Goal: Task Accomplishment & Management: Use online tool/utility

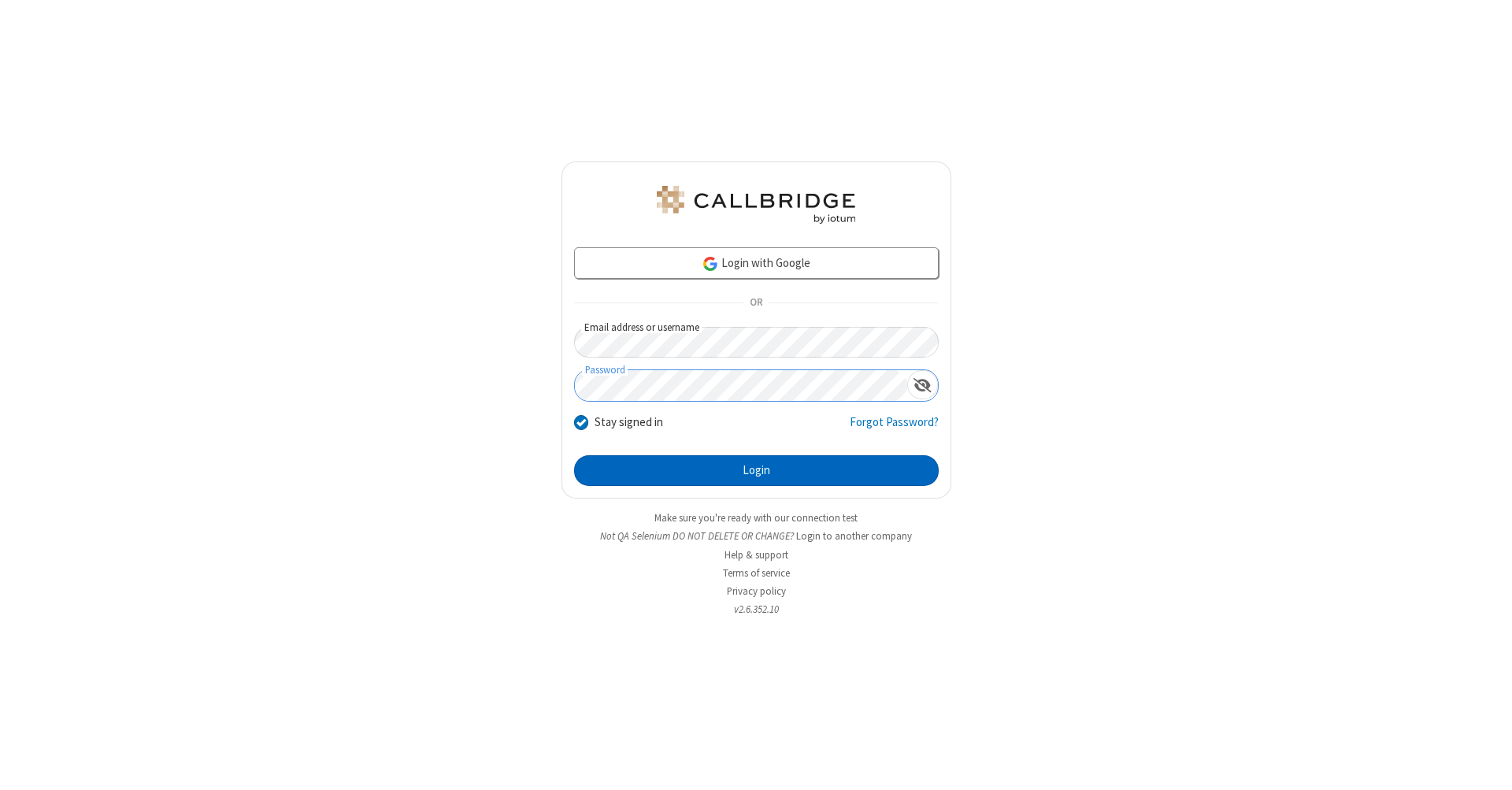
click at [756, 471] on button "Login" at bounding box center [756, 471] width 364 height 32
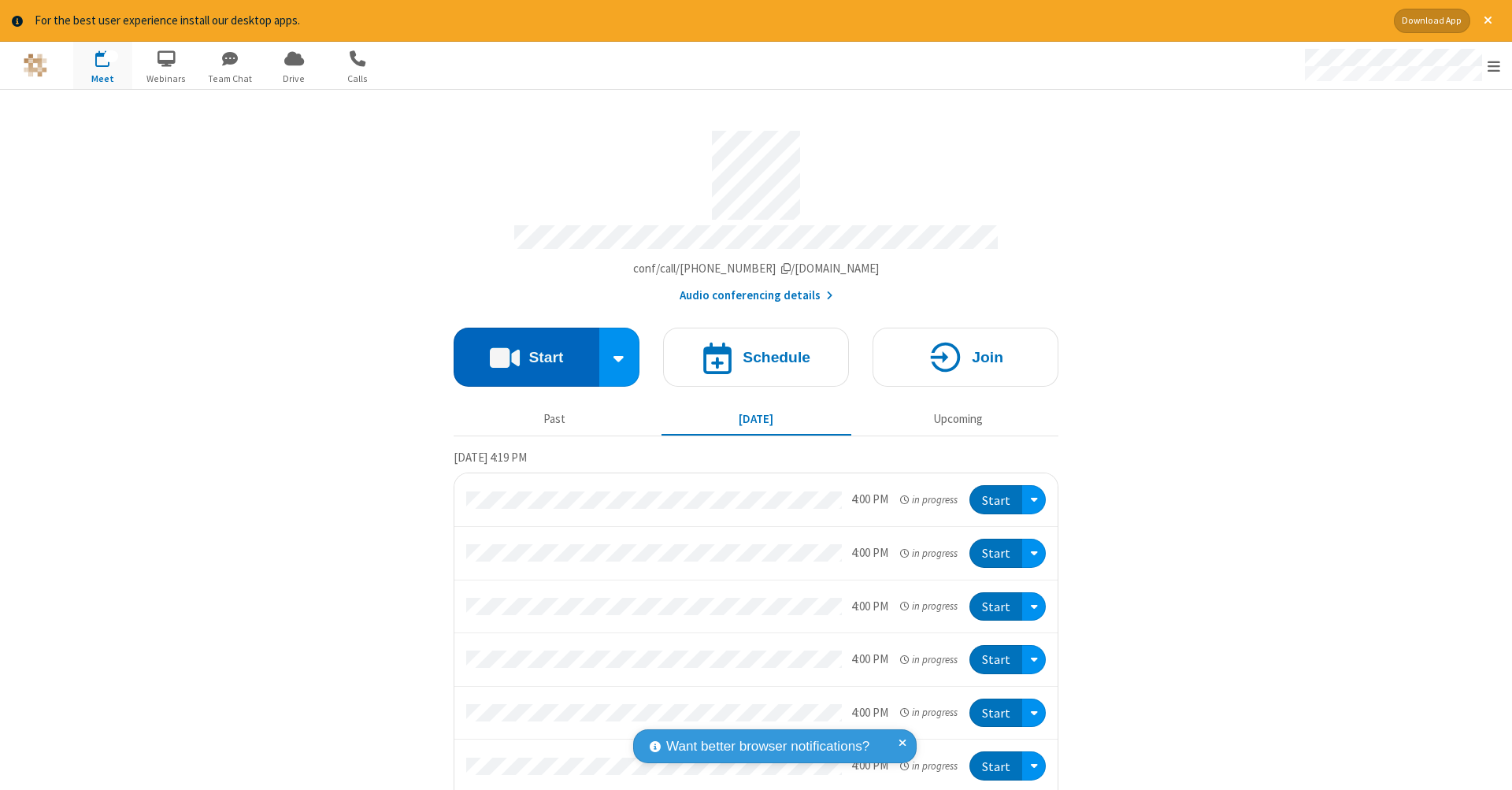
click at [520, 349] on button "Start" at bounding box center [527, 357] width 146 height 59
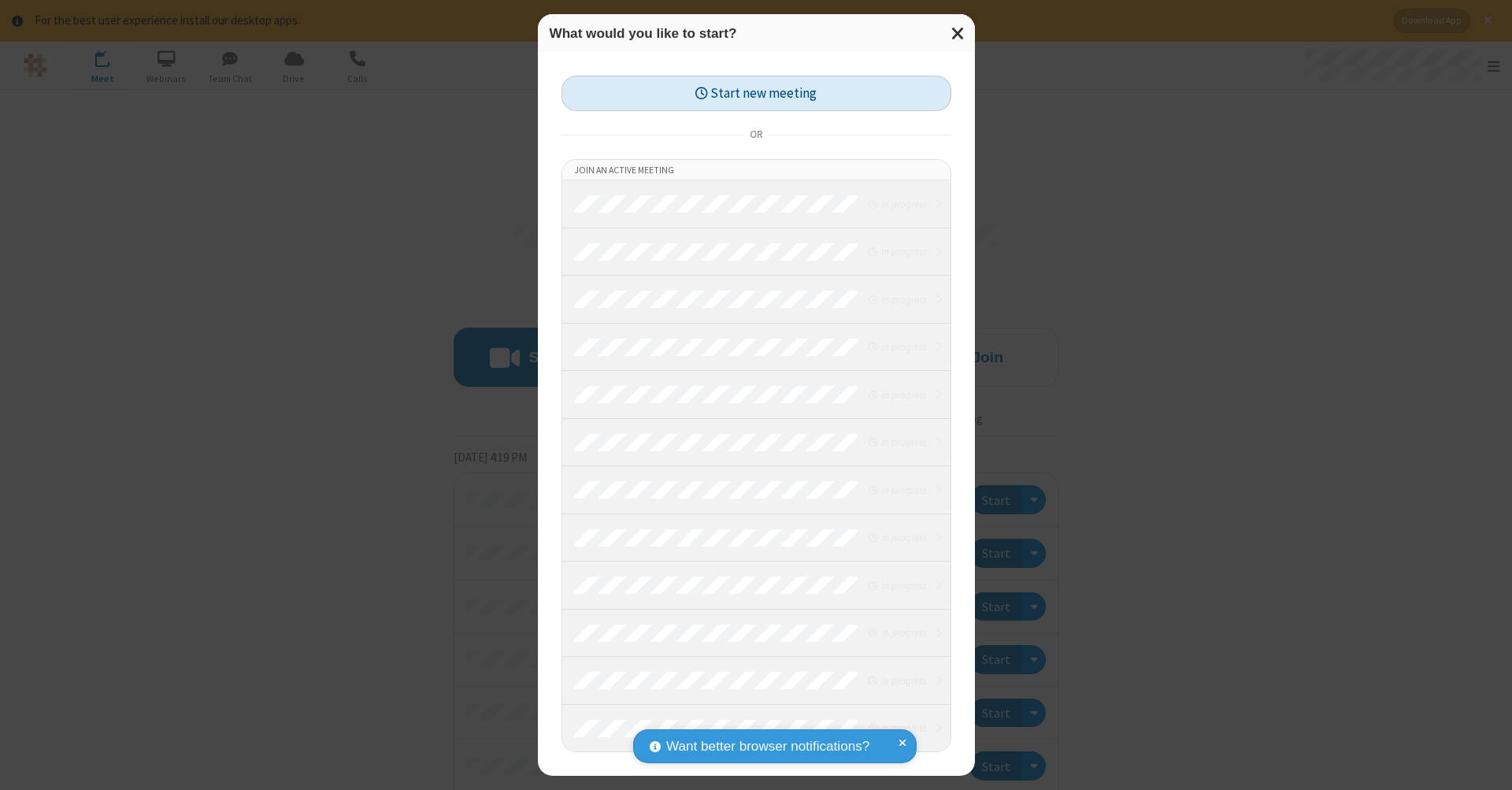
click at [756, 93] on button "Start new meeting" at bounding box center [756, 93] width 390 height 36
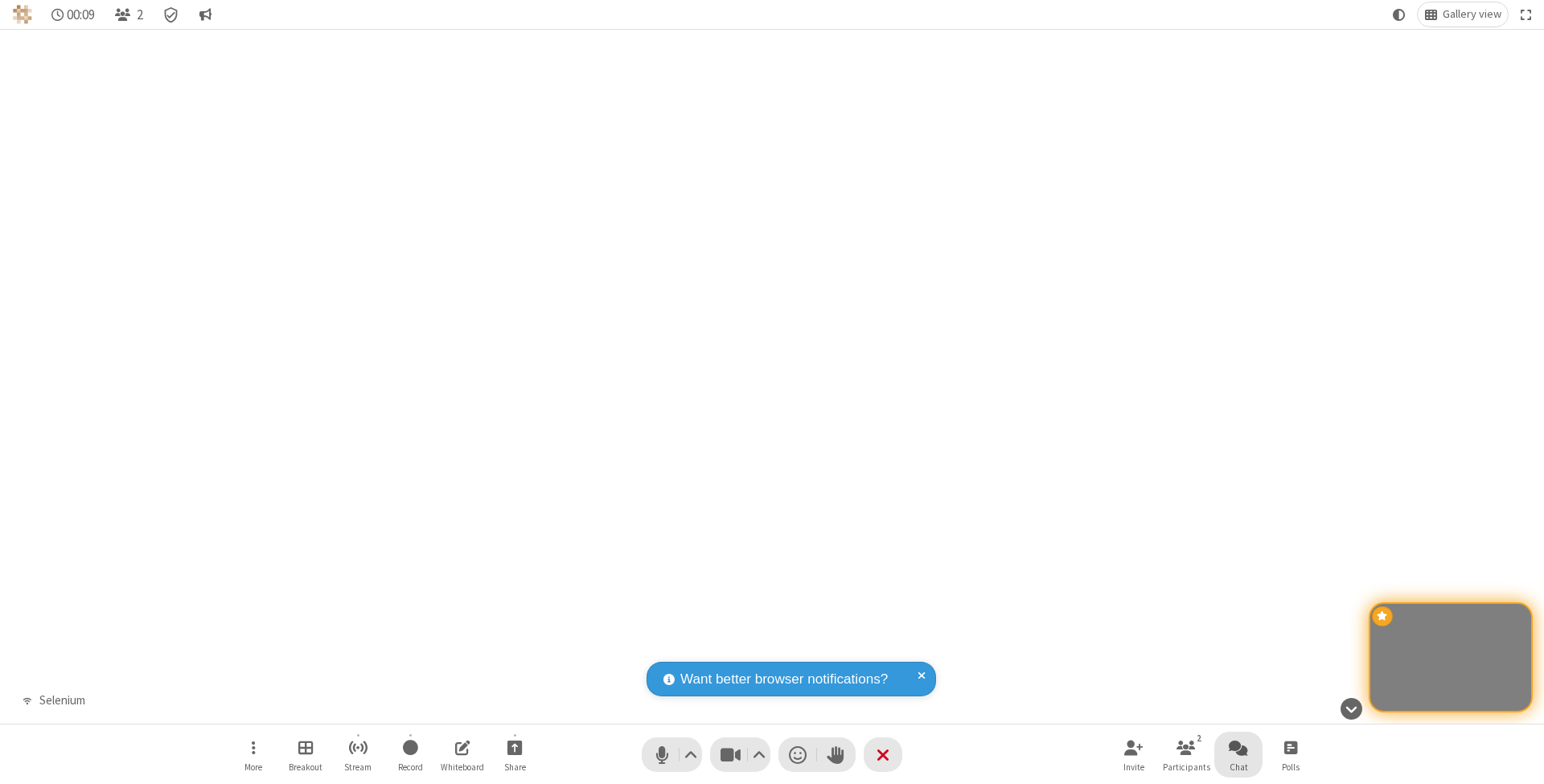
click at [1237, 747] on span "Open chat" at bounding box center [1238, 748] width 20 height 21
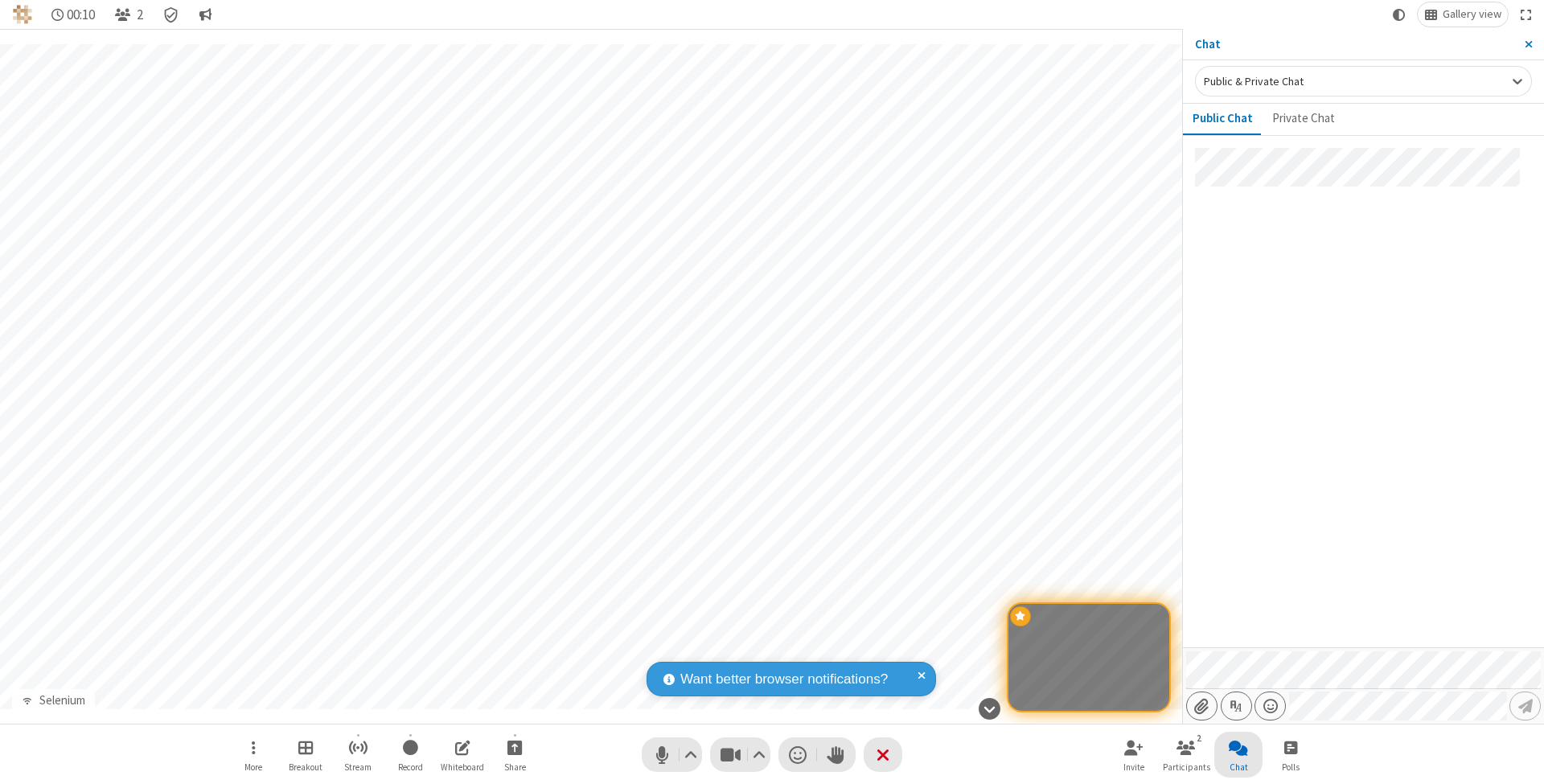
type input "C:\fakepath\doc_test.docx"
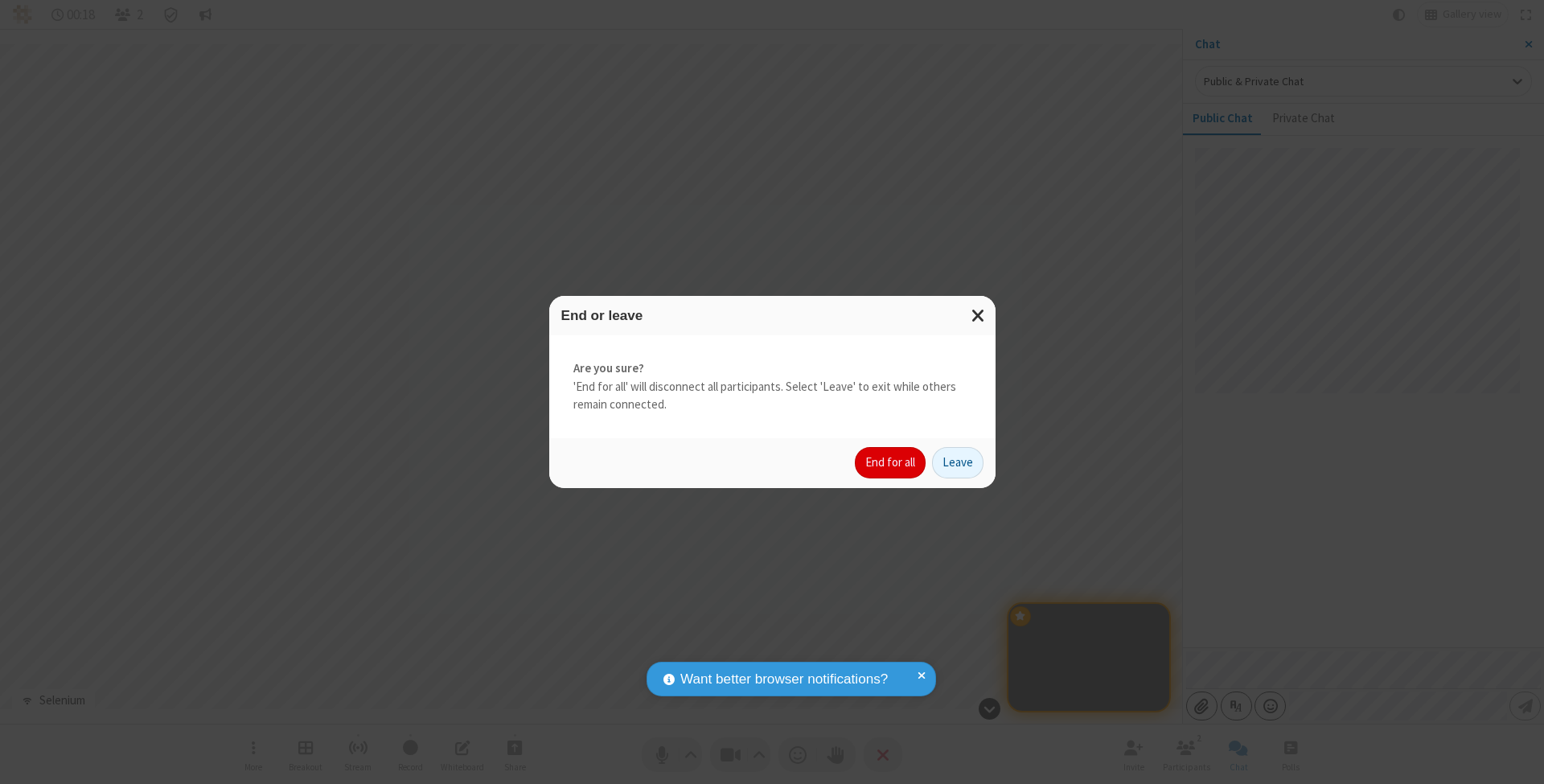
click at [891, 461] on button "End for all" at bounding box center [890, 463] width 71 height 33
